Goal: Find specific page/section

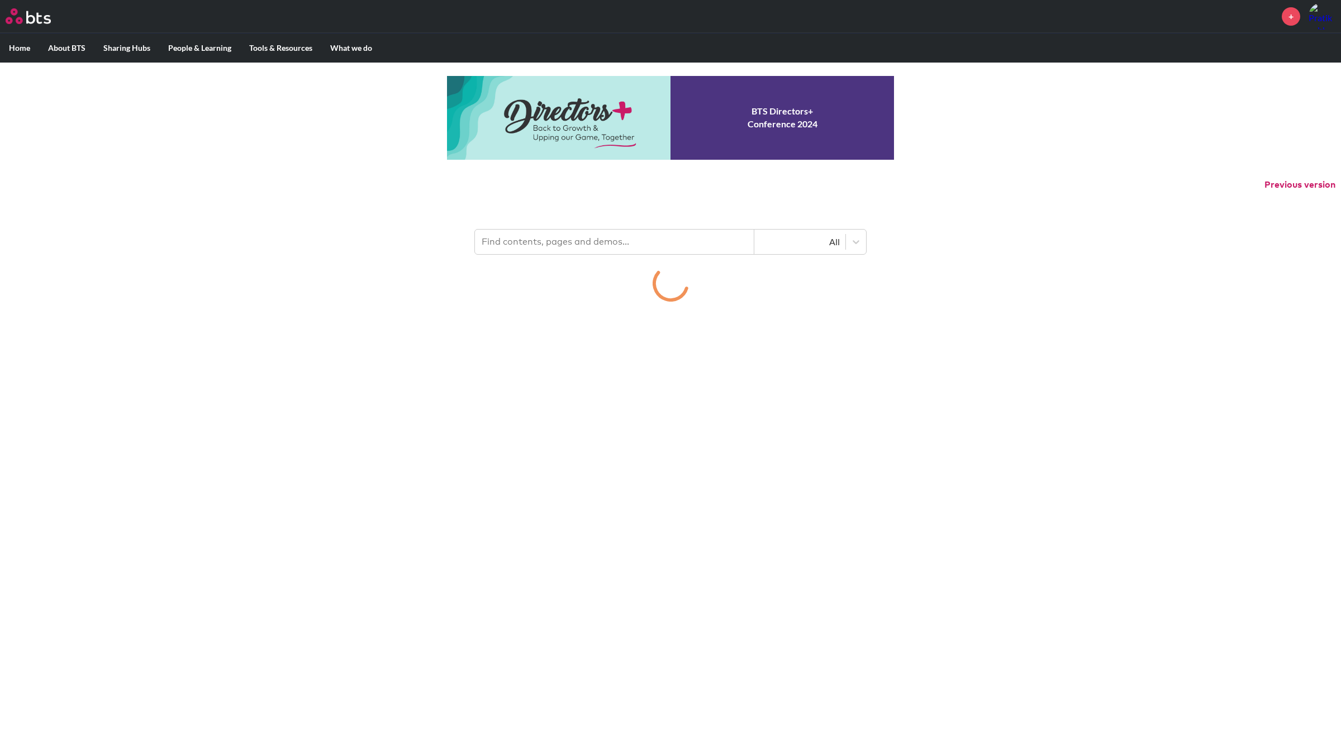
click at [582, 246] on input "text" at bounding box center [614, 242] width 279 height 25
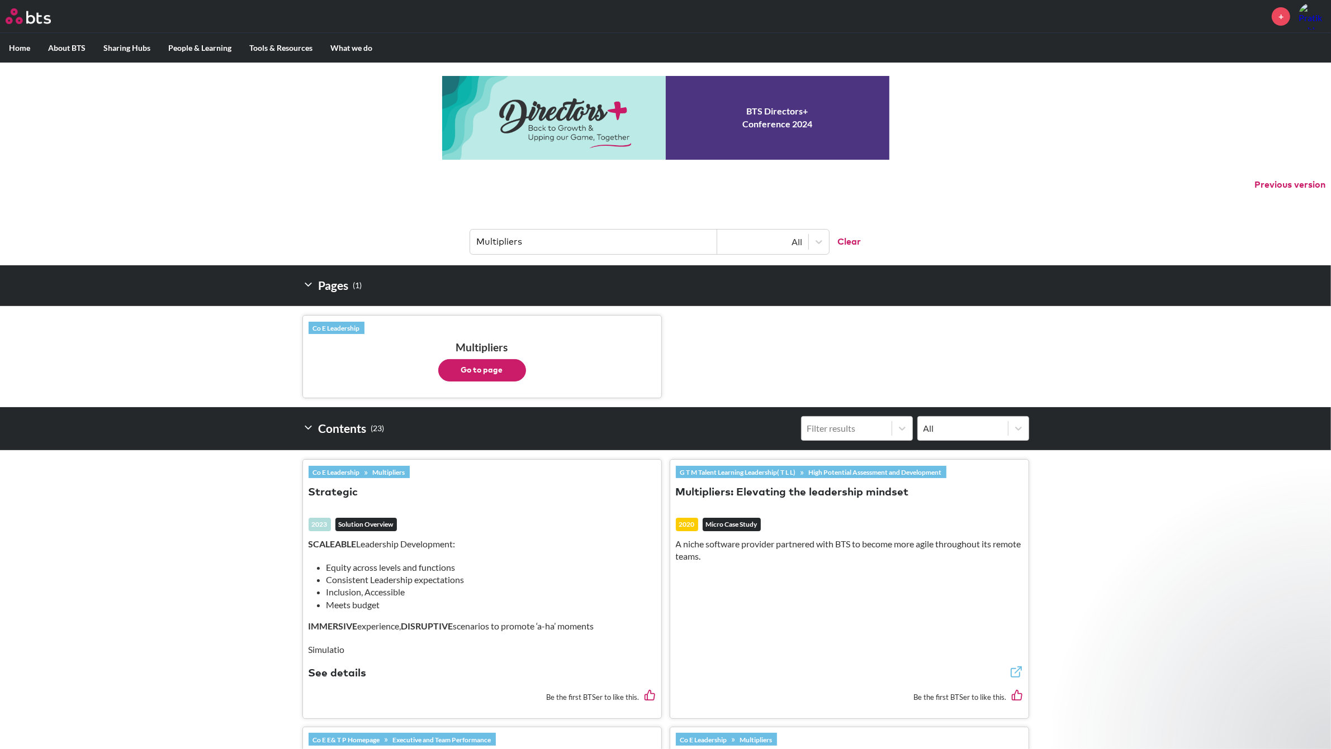
type input "Multipliers"
click at [462, 372] on button "Go to page" at bounding box center [482, 370] width 88 height 22
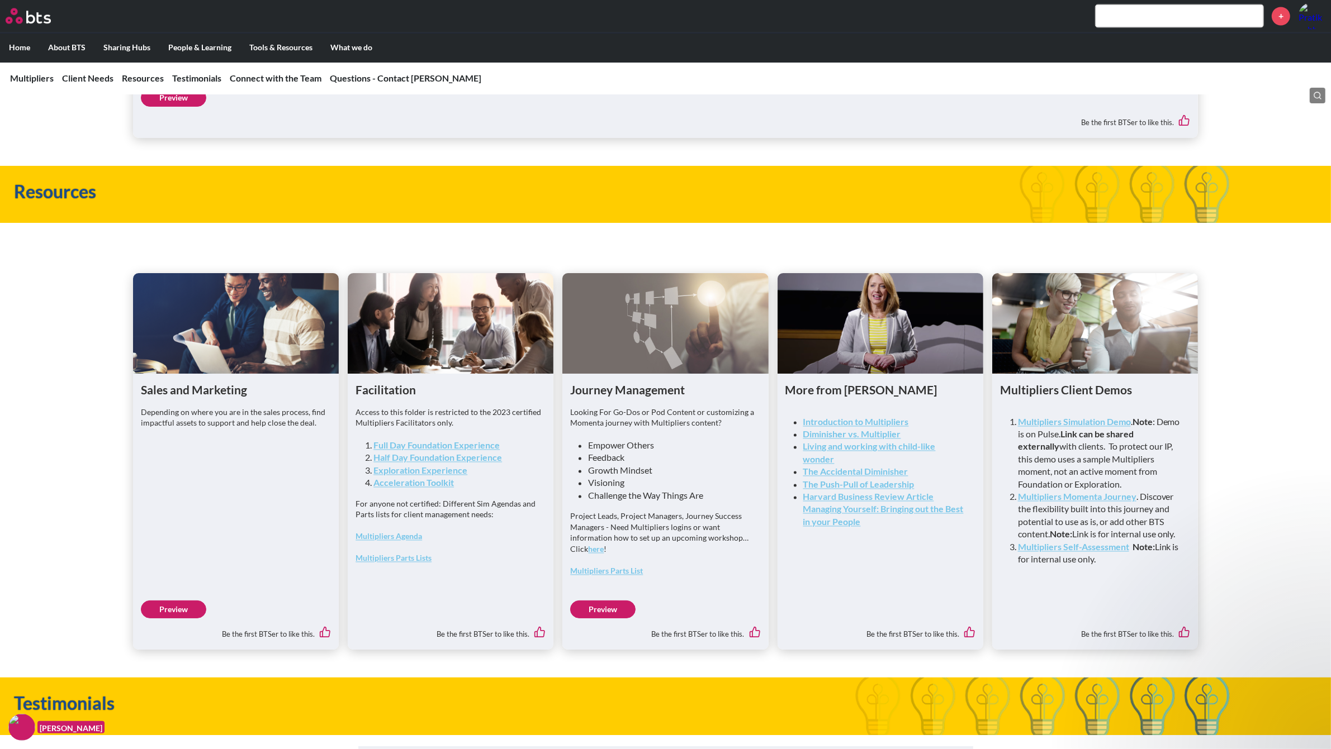
scroll to position [2651, 0]
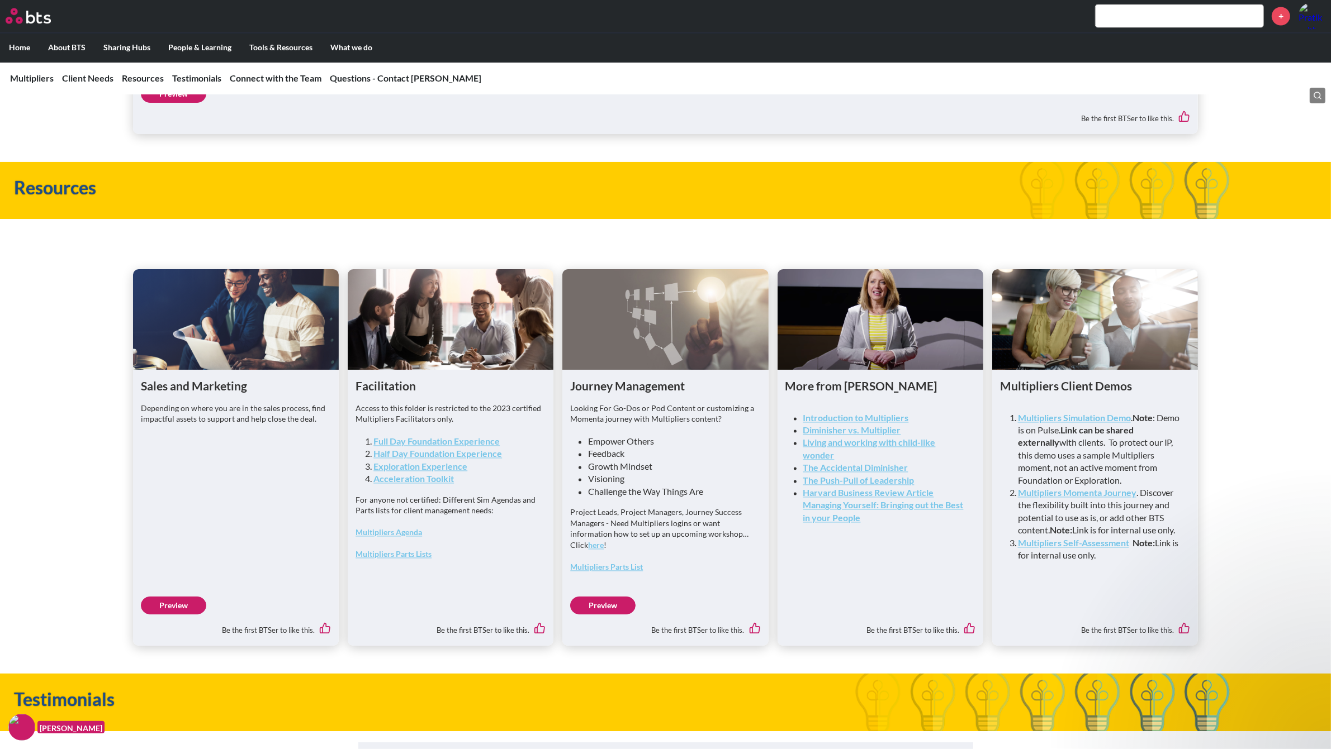
click at [178, 615] on link "Preview" at bounding box center [173, 606] width 65 height 18
